Goal: Task Accomplishment & Management: Manage account settings

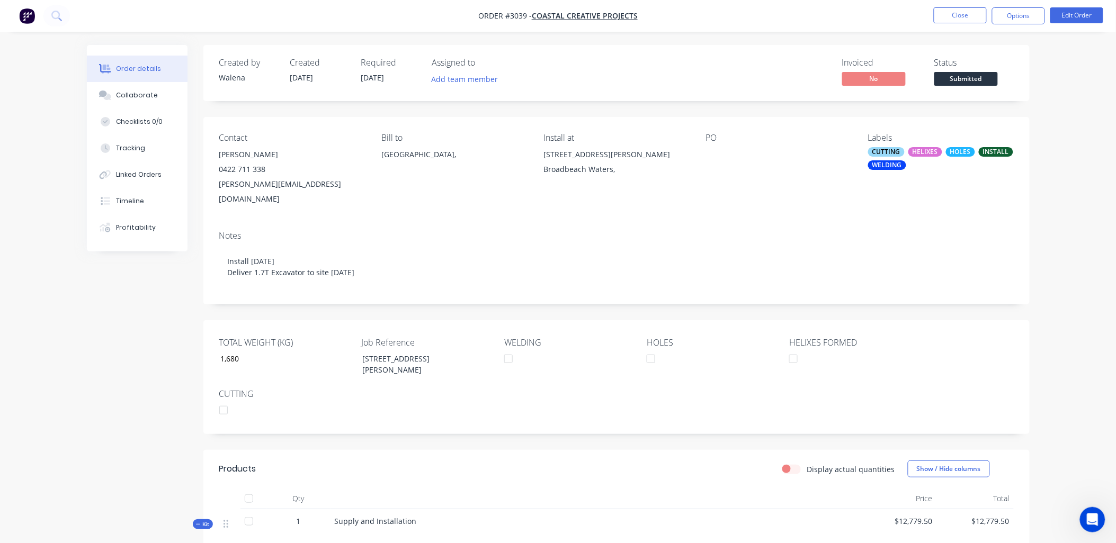
click at [960, 13] on button "Close" at bounding box center [960, 15] width 53 height 16
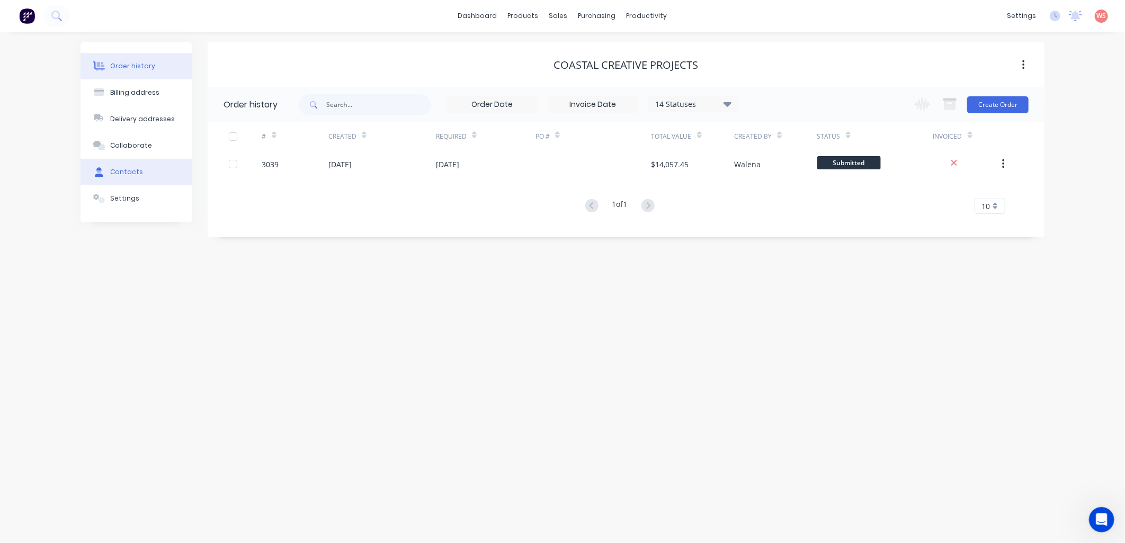
click at [131, 166] on button "Contacts" at bounding box center [136, 172] width 111 height 26
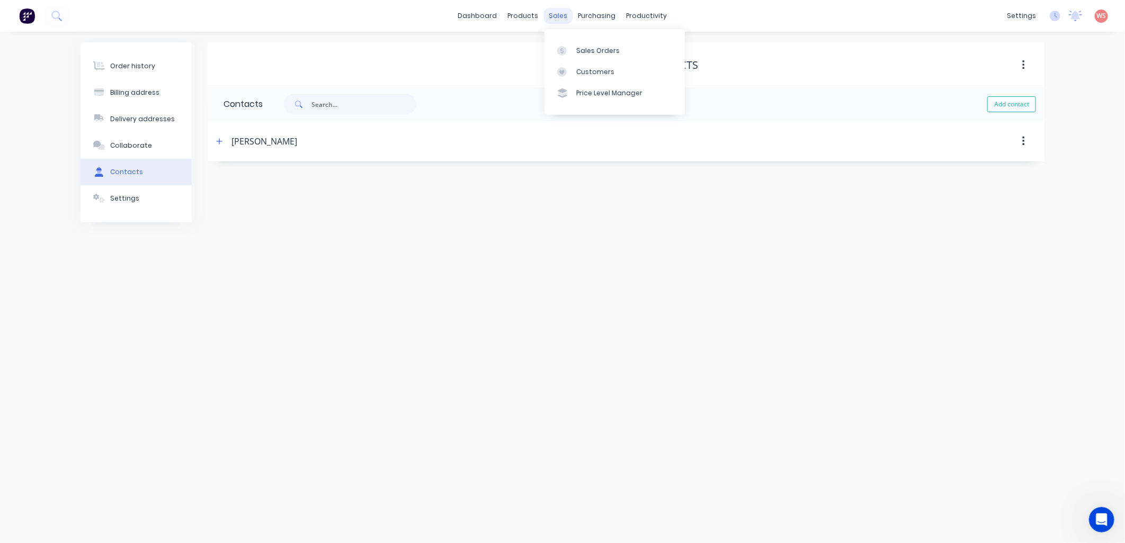
click at [560, 13] on div "sales" at bounding box center [558, 16] width 29 height 16
click at [592, 73] on div "Customers" at bounding box center [595, 72] width 38 height 10
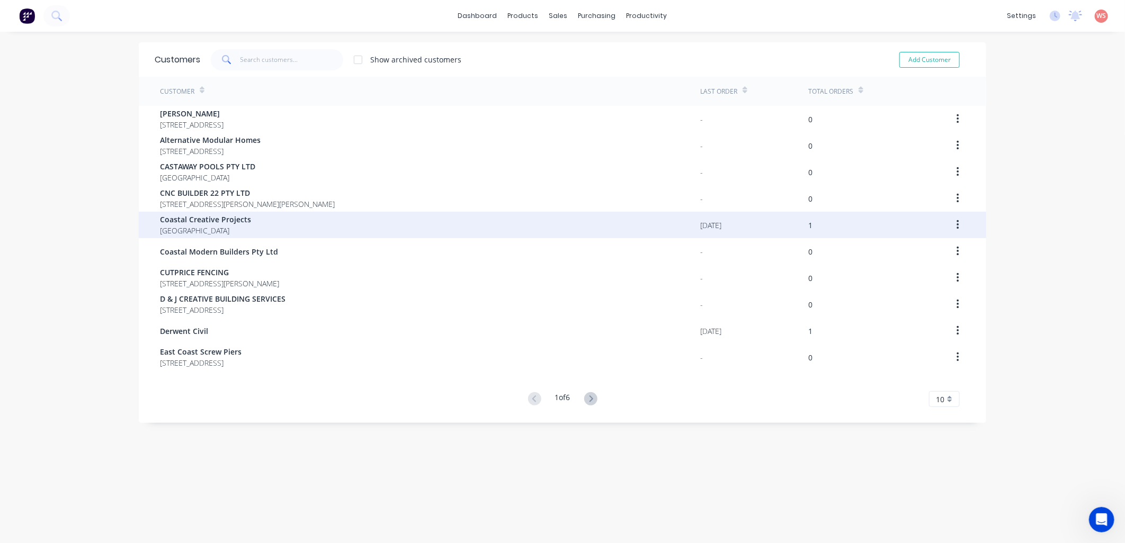
click at [234, 221] on span "Coastal Creative Projects" at bounding box center [205, 219] width 91 height 11
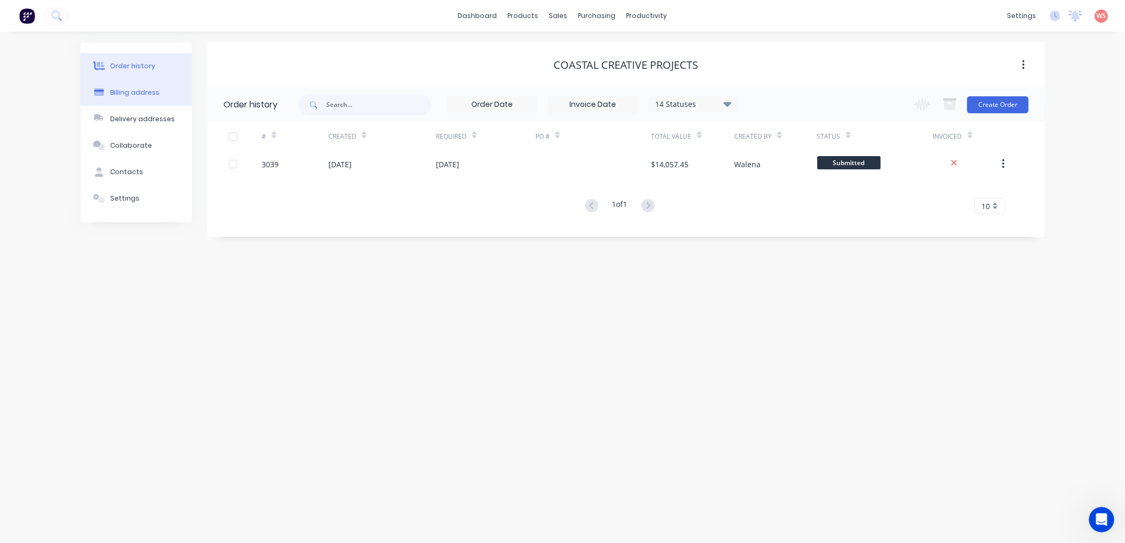
click at [125, 93] on div "Billing address" at bounding box center [134, 93] width 49 height 10
select select "AU"
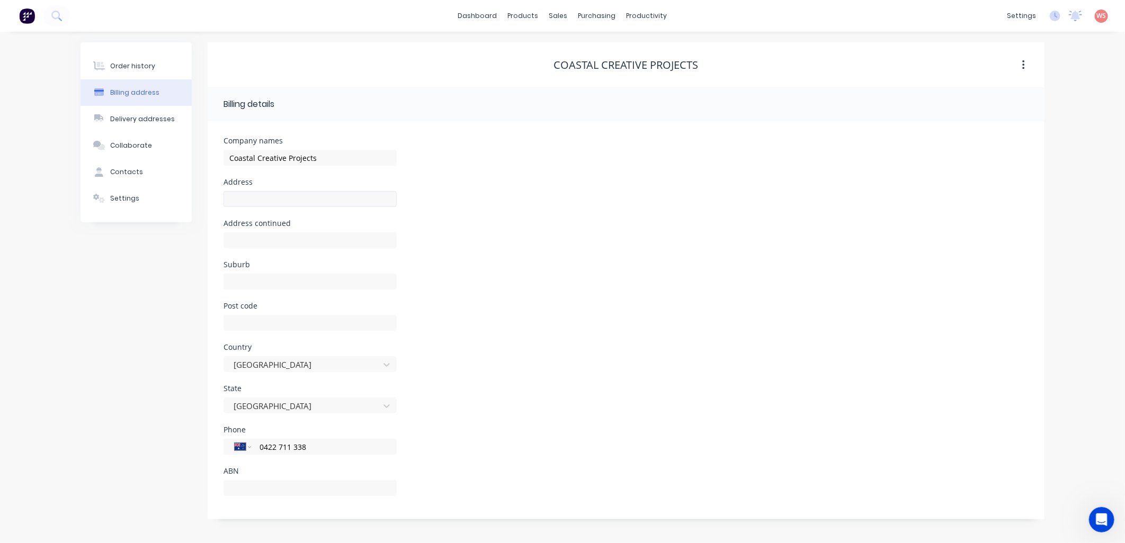
click at [236, 204] on div at bounding box center [310, 204] width 173 height 31
click at [234, 200] on input "text" at bounding box center [310, 199] width 173 height 16
paste input "[STREET_ADDRESS][PERSON_NAME]"
type input "[STREET_ADDRESS][PERSON_NAME]"
click at [859, 306] on div "Post code" at bounding box center [626, 322] width 805 height 41
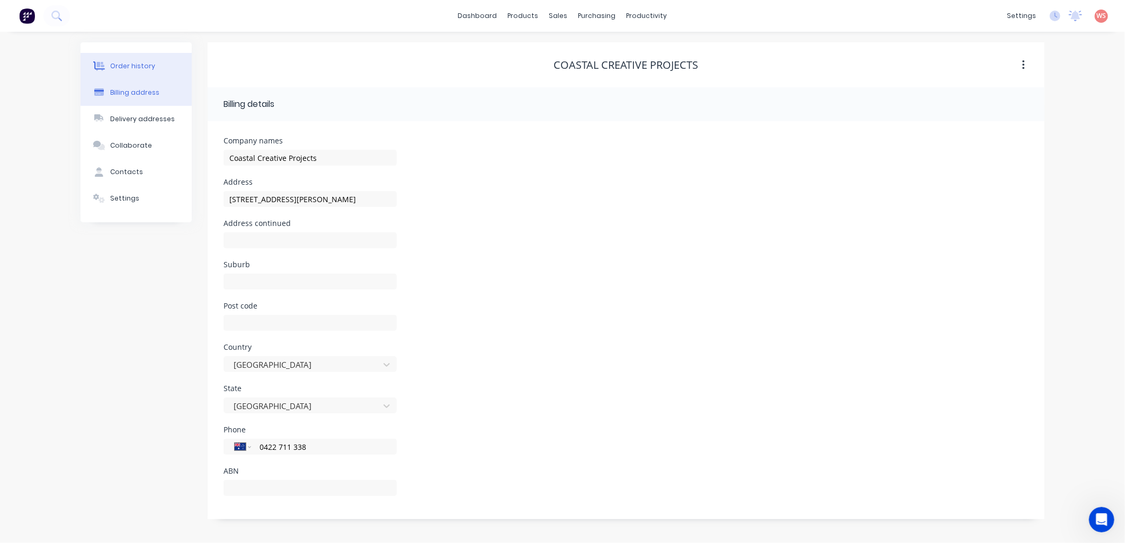
click at [113, 61] on div "Order history" at bounding box center [132, 66] width 45 height 10
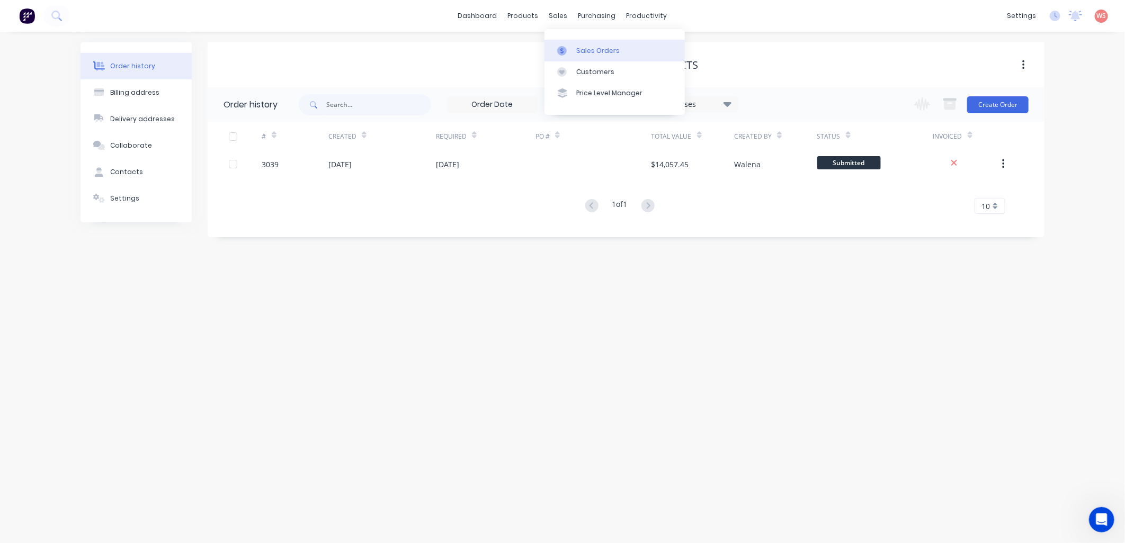
click at [580, 44] on link "Sales Orders" at bounding box center [615, 50] width 140 height 21
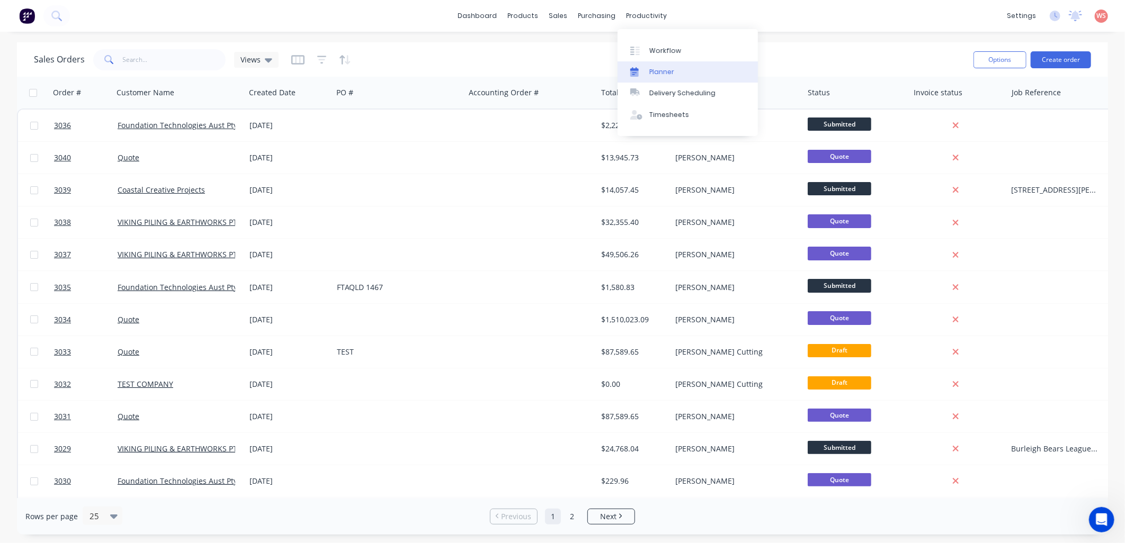
click at [664, 68] on div "Planner" at bounding box center [661, 72] width 25 height 10
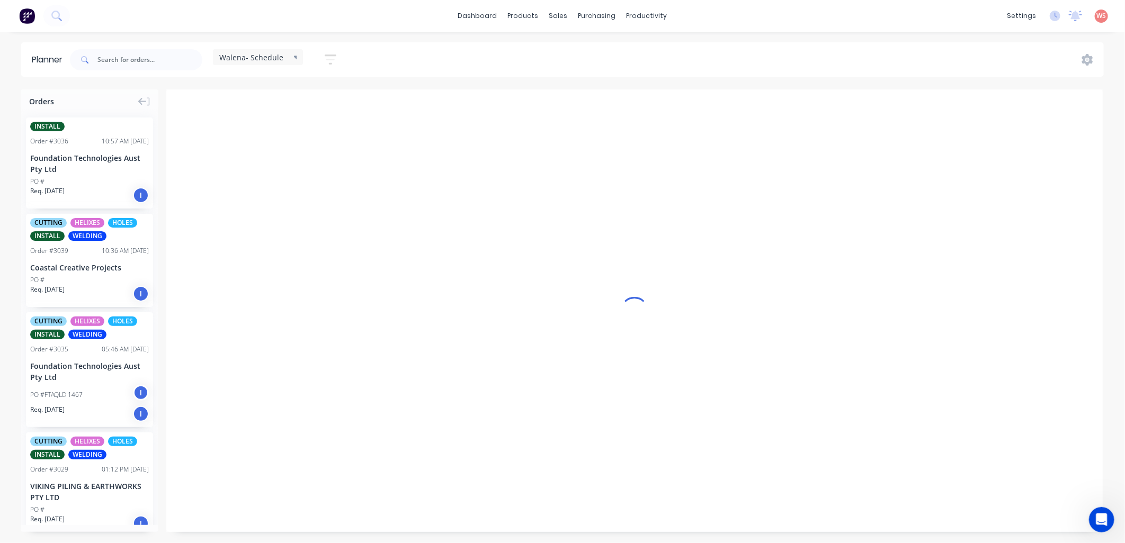
scroll to position [0, 1]
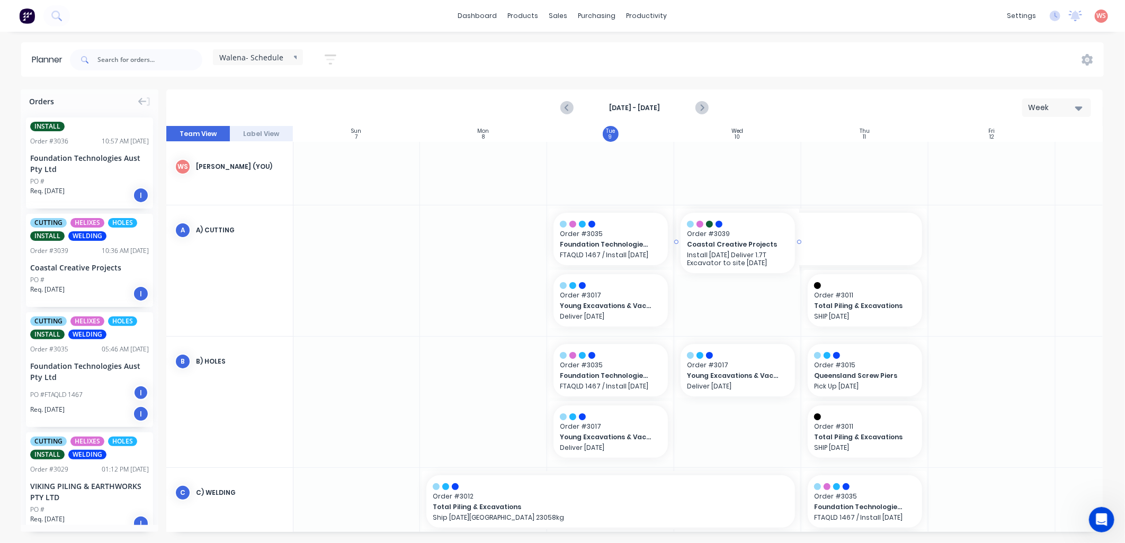
drag, startPoint x: 66, startPoint y: 255, endPoint x: 788, endPoint y: 239, distance: 722.2
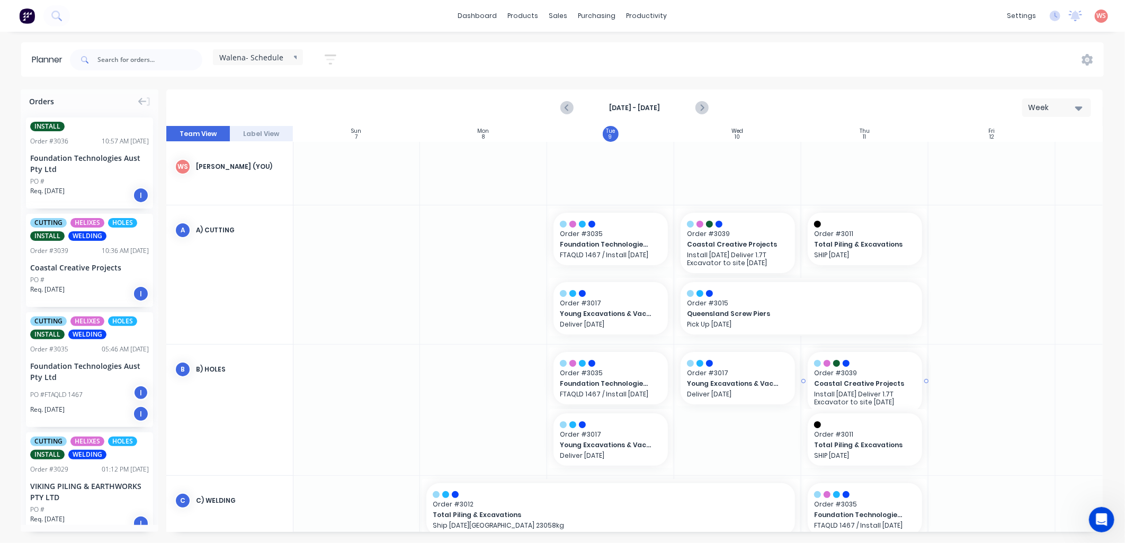
drag, startPoint x: 56, startPoint y: 249, endPoint x: 827, endPoint y: 452, distance: 797.4
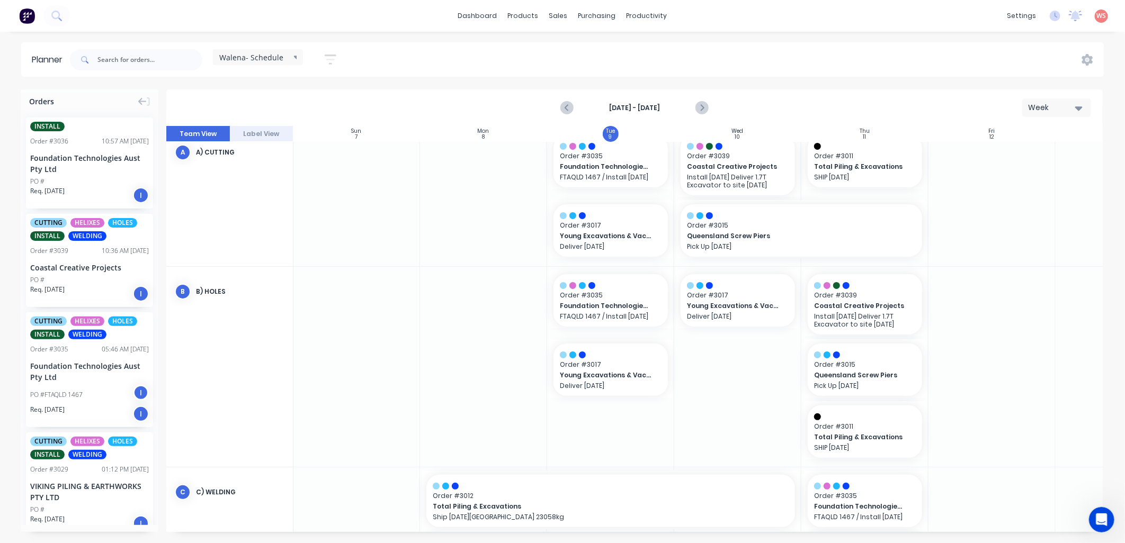
scroll to position [157, 1]
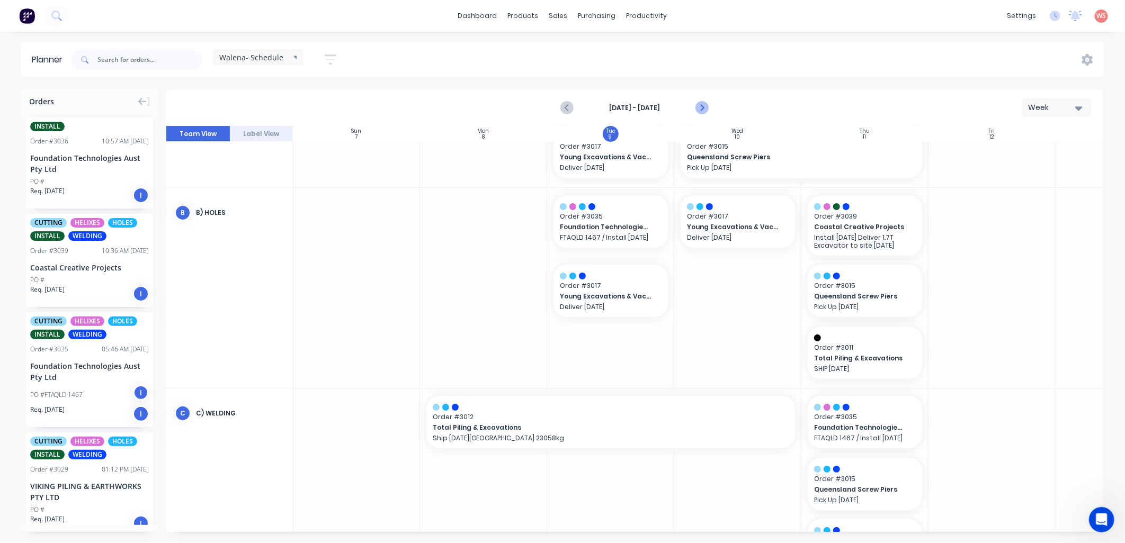
click at [703, 105] on icon "Next page" at bounding box center [701, 108] width 13 height 13
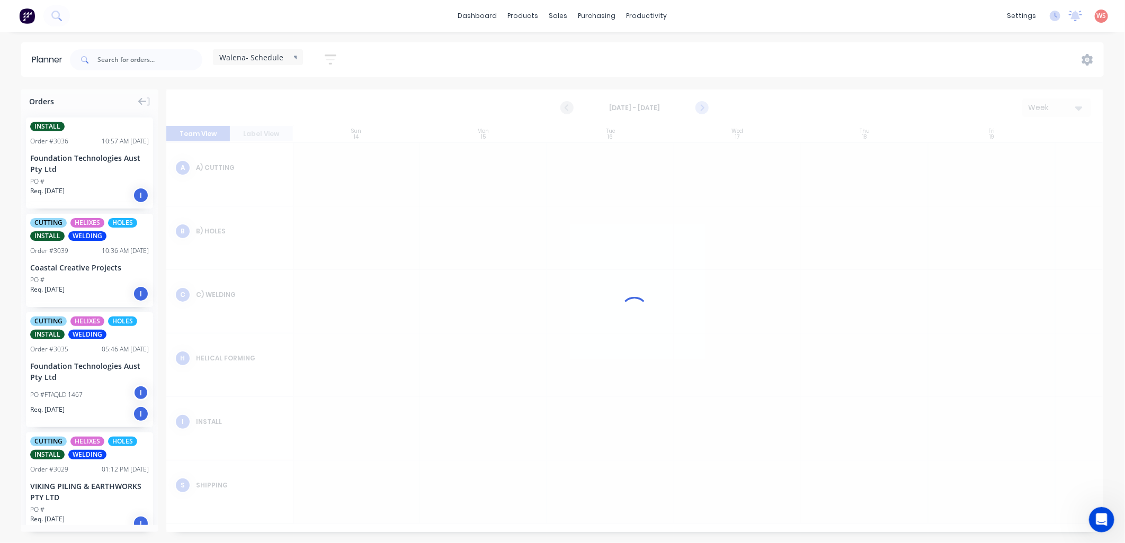
scroll to position [39, 1]
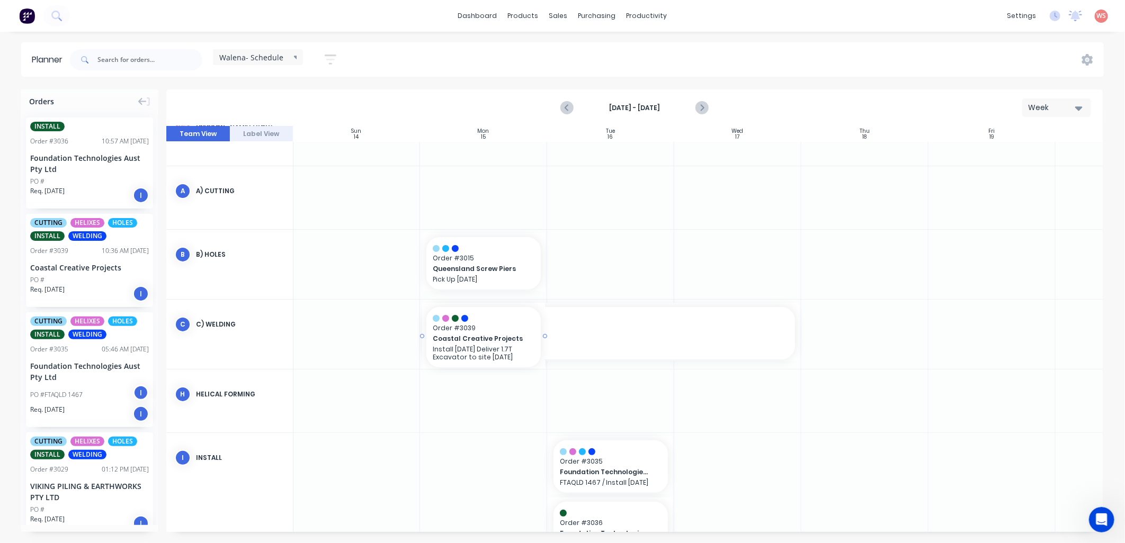
drag, startPoint x: 75, startPoint y: 251, endPoint x: 452, endPoint y: 338, distance: 387.7
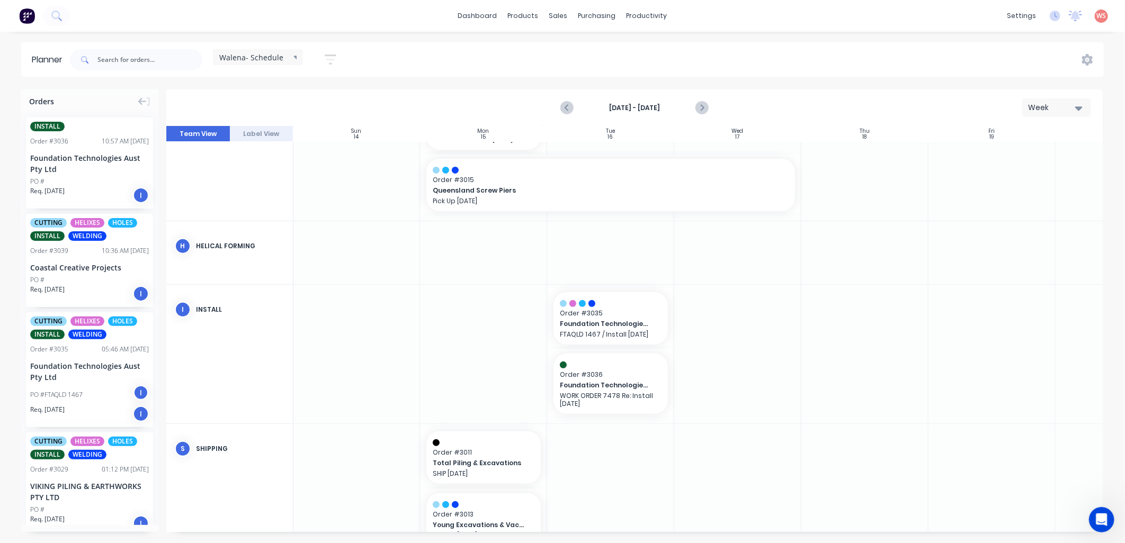
scroll to position [274, 1]
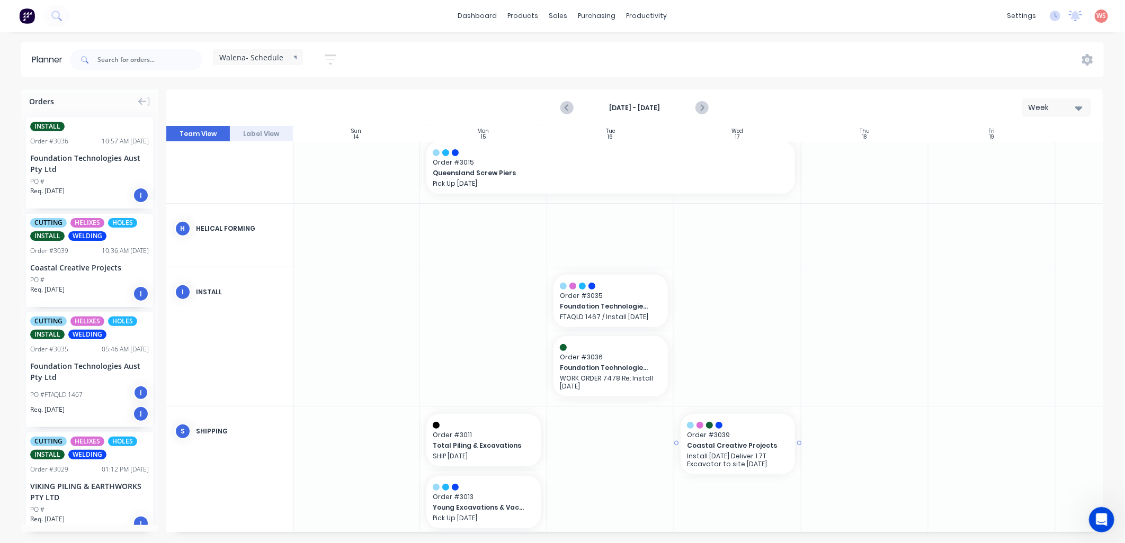
drag, startPoint x: 64, startPoint y: 256, endPoint x: 765, endPoint y: 502, distance: 743.2
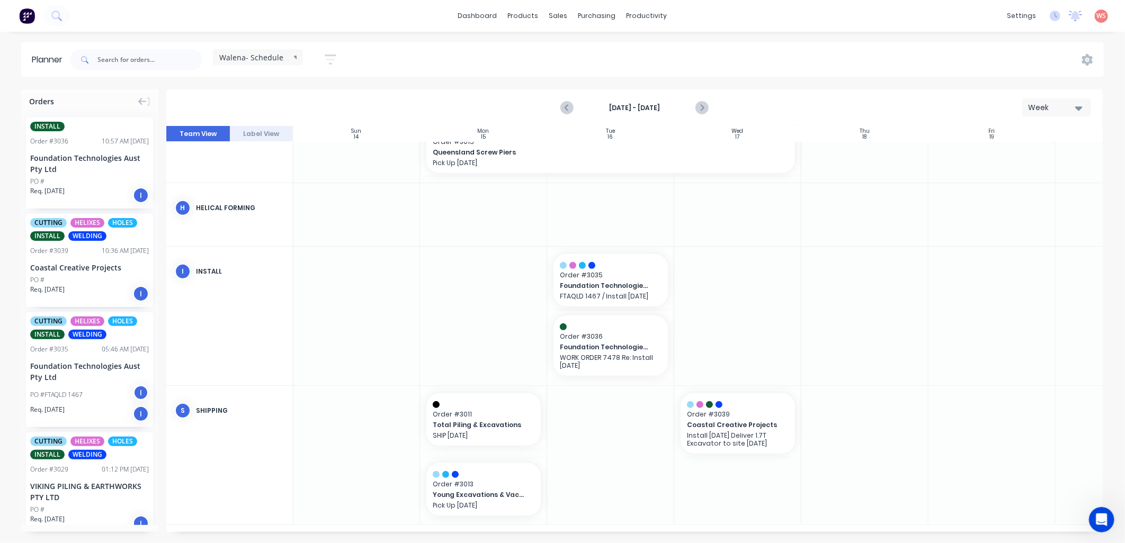
scroll to position [300, 1]
drag, startPoint x: 34, startPoint y: 251, endPoint x: 566, endPoint y: 495, distance: 584.7
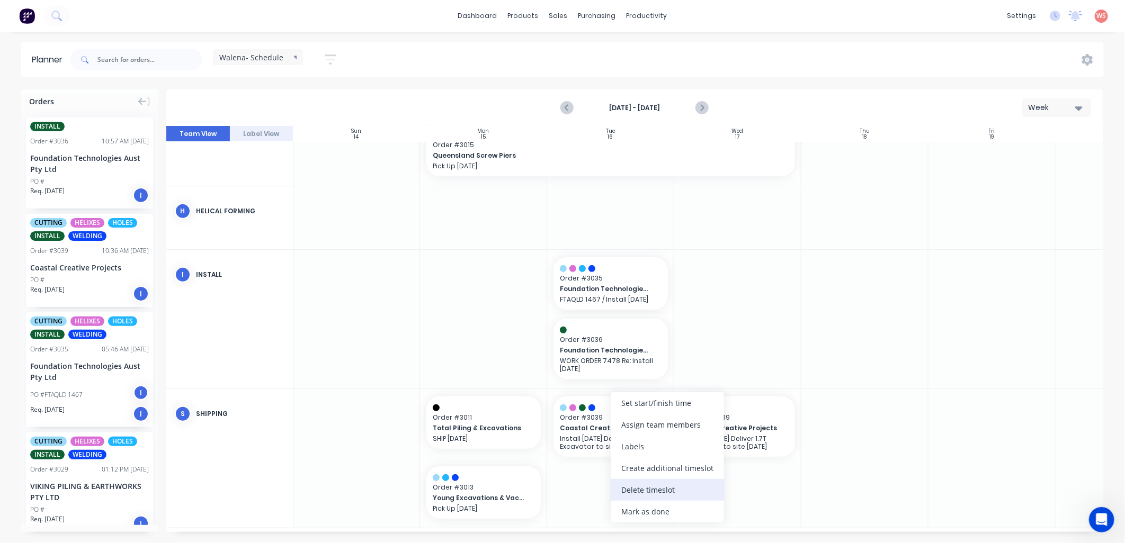
click at [655, 490] on div "Delete timeslot" at bounding box center [667, 490] width 113 height 22
drag, startPoint x: 729, startPoint y: 432, endPoint x: 644, endPoint y: 442, distance: 85.9
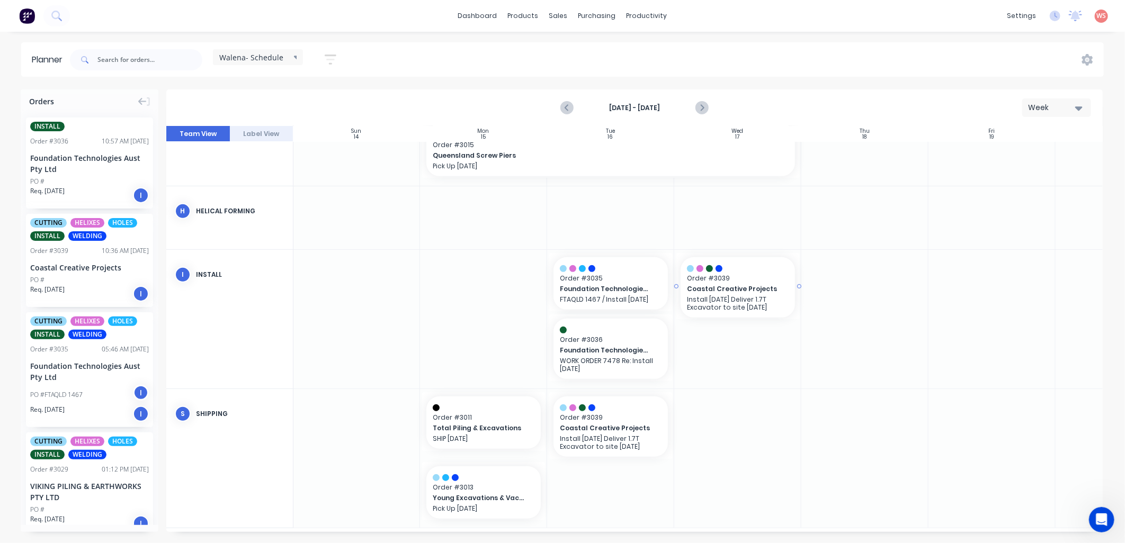
drag, startPoint x: 39, startPoint y: 256, endPoint x: 728, endPoint y: 342, distance: 694.5
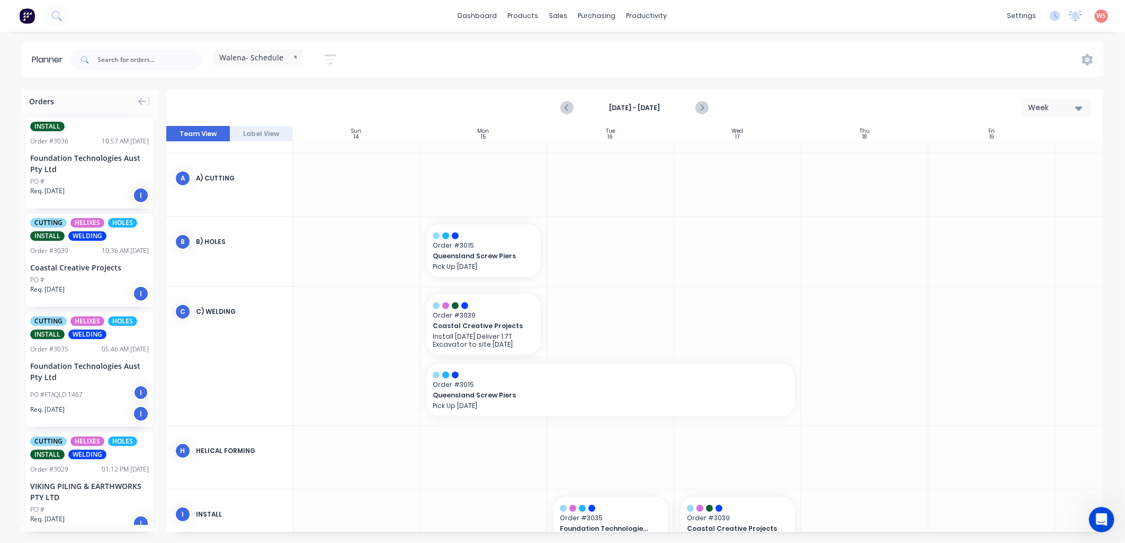
scroll to position [0, 1]
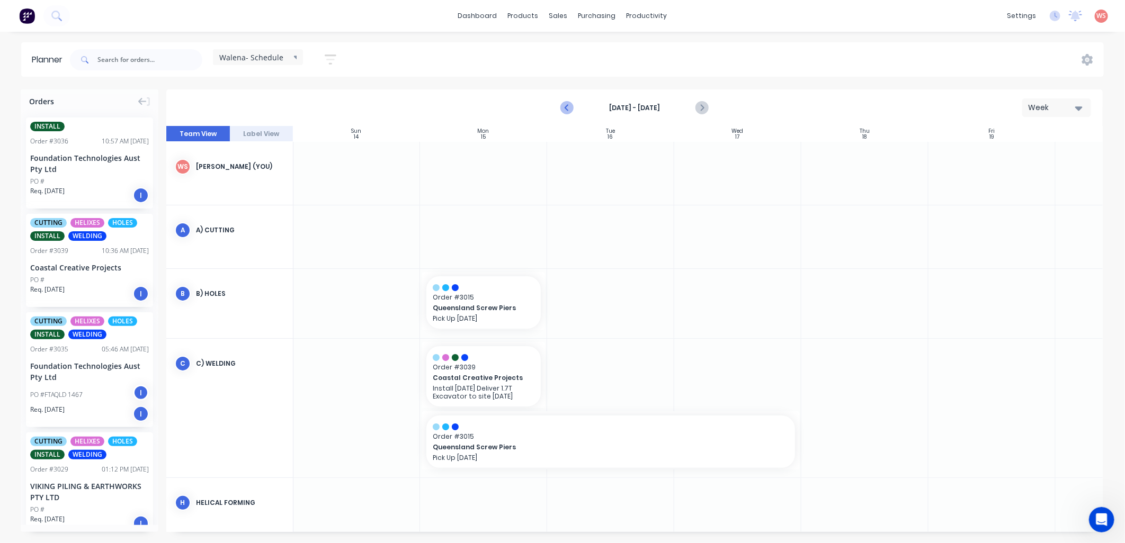
click at [561, 108] on icon "Previous page" at bounding box center [567, 108] width 13 height 13
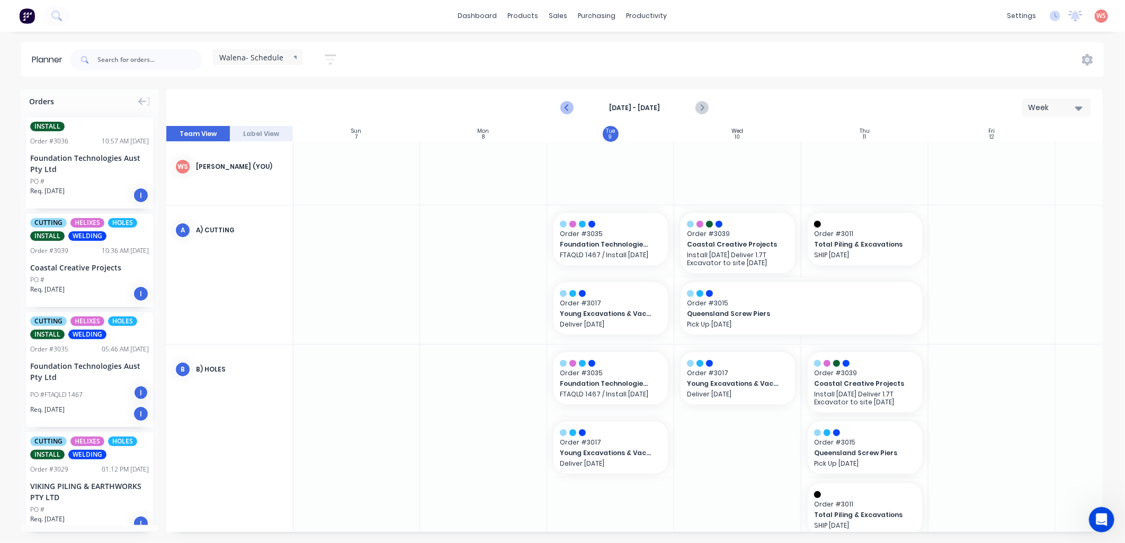
click at [569, 108] on icon "Previous page" at bounding box center [567, 108] width 13 height 13
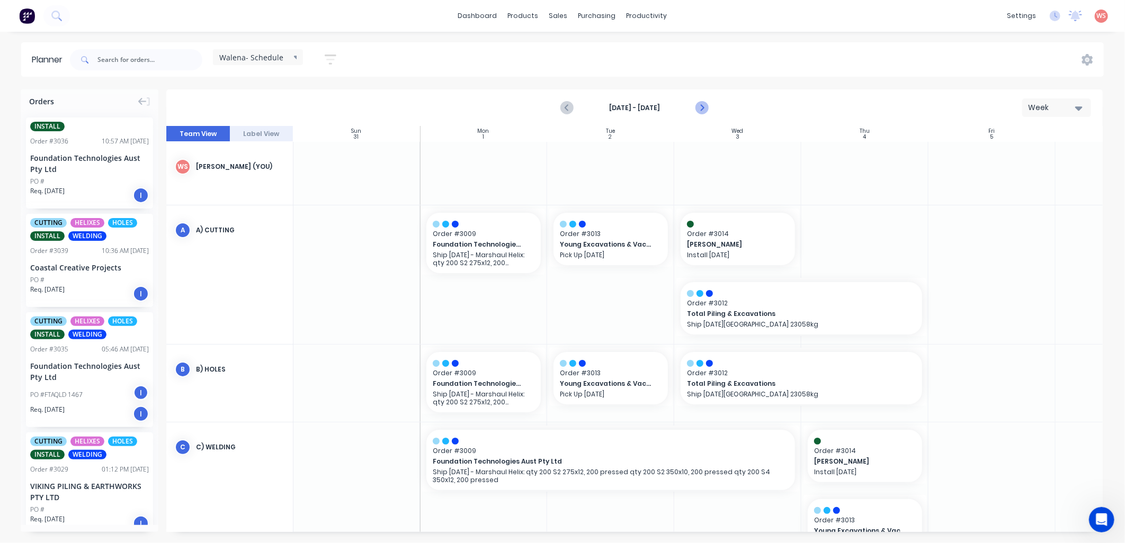
click at [700, 107] on icon "Next page" at bounding box center [701, 108] width 13 height 13
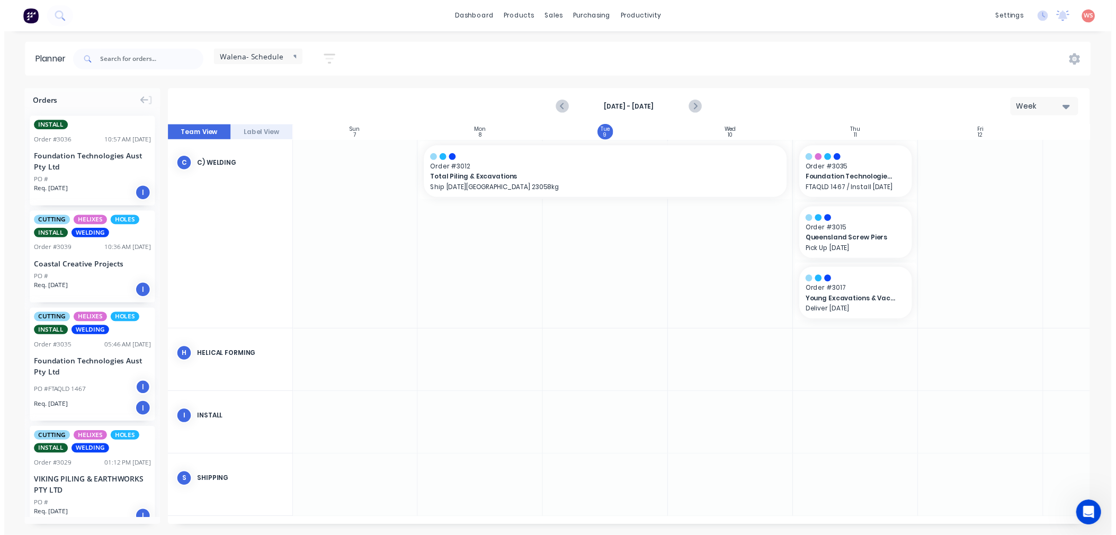
scroll to position [408, 1]
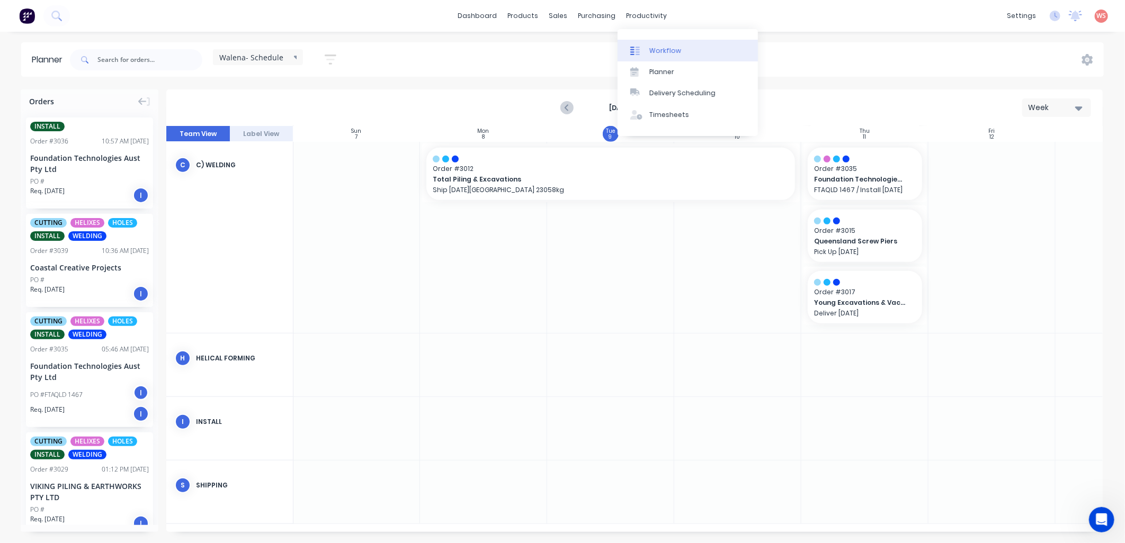
click at [653, 52] on div "Workflow" at bounding box center [665, 51] width 32 height 10
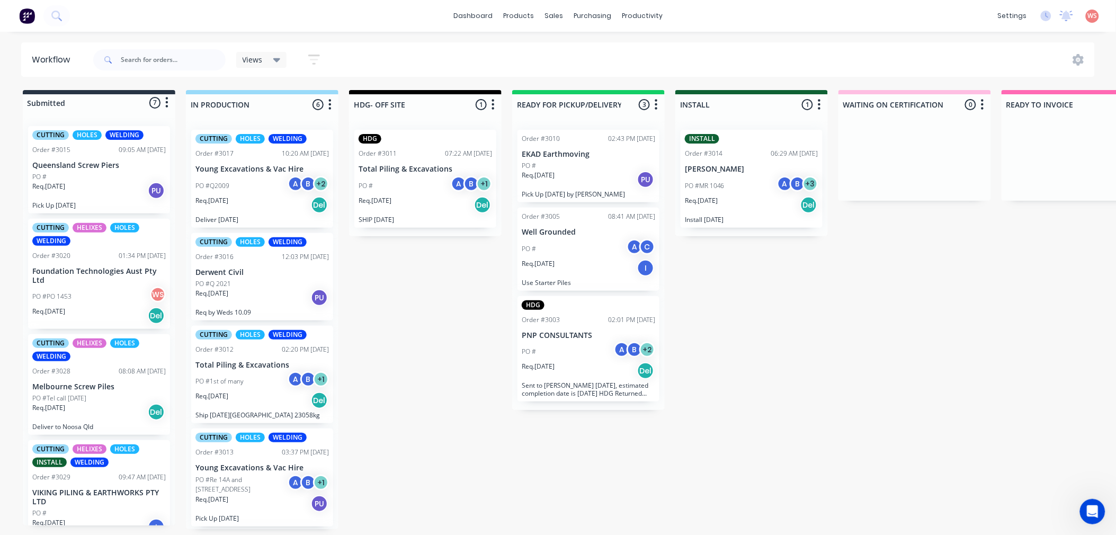
click at [424, 184] on div "PO # A B + 1" at bounding box center [425, 186] width 133 height 20
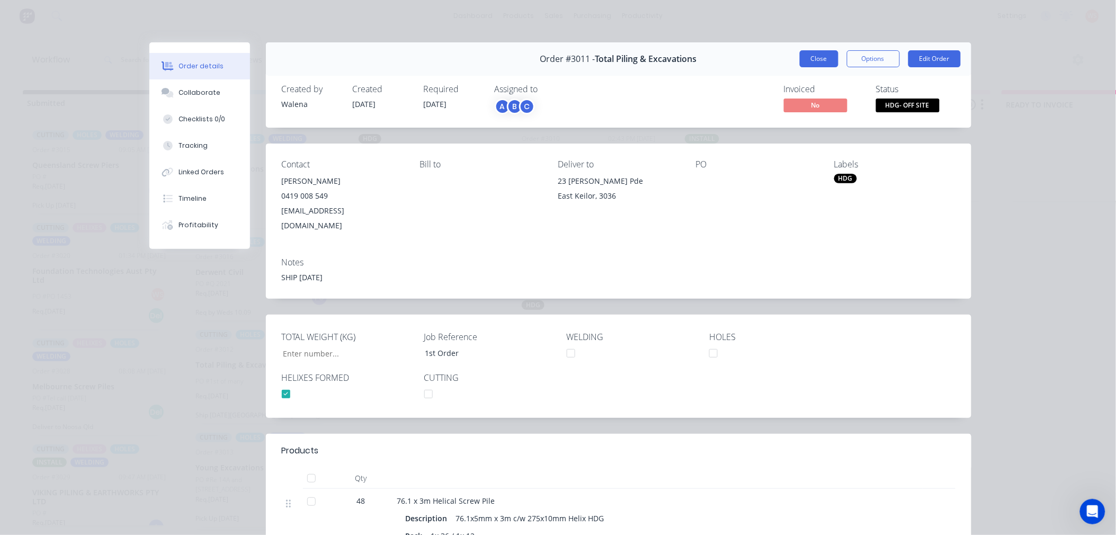
click at [812, 54] on button "Close" at bounding box center [819, 58] width 39 height 17
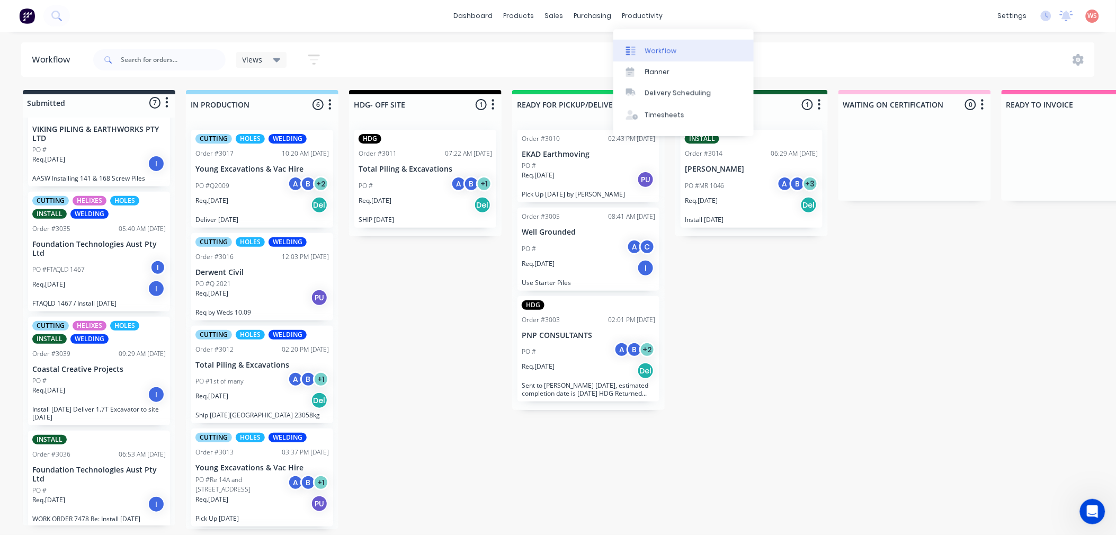
click at [652, 55] on div "Workflow" at bounding box center [661, 51] width 32 height 10
click at [673, 46] on div "Workflow" at bounding box center [661, 51] width 32 height 10
click at [657, 73] on div "Planner" at bounding box center [657, 72] width 25 height 10
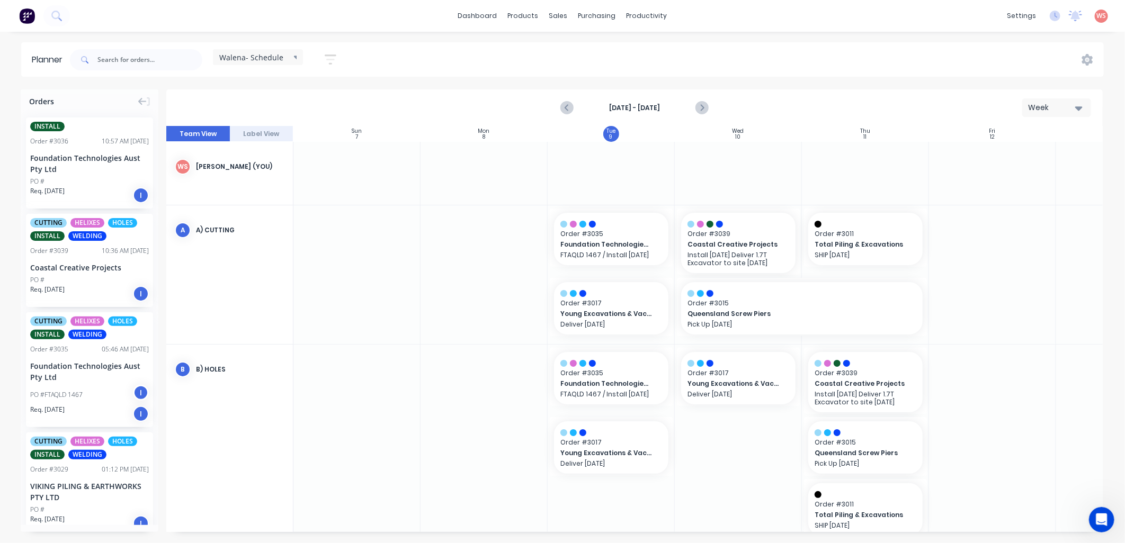
scroll to position [0, 1]
